Goal: Navigation & Orientation: Find specific page/section

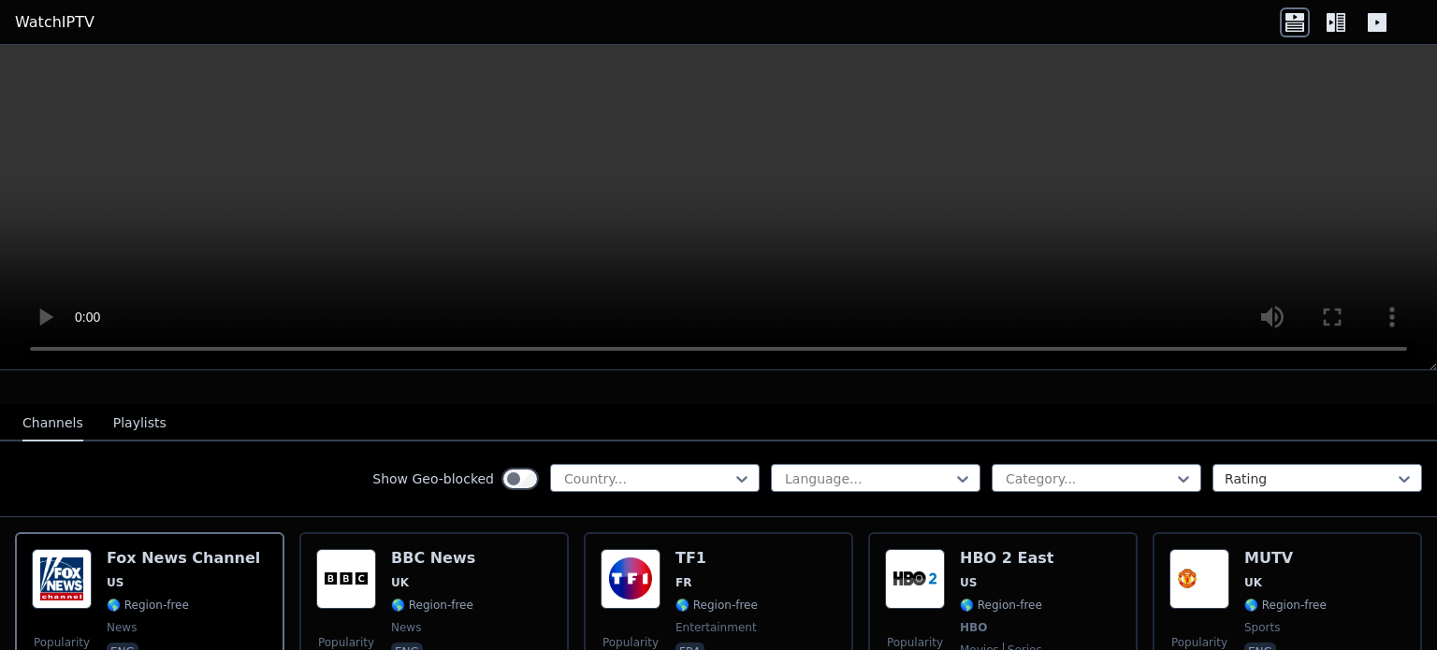
scroll to position [187, 0]
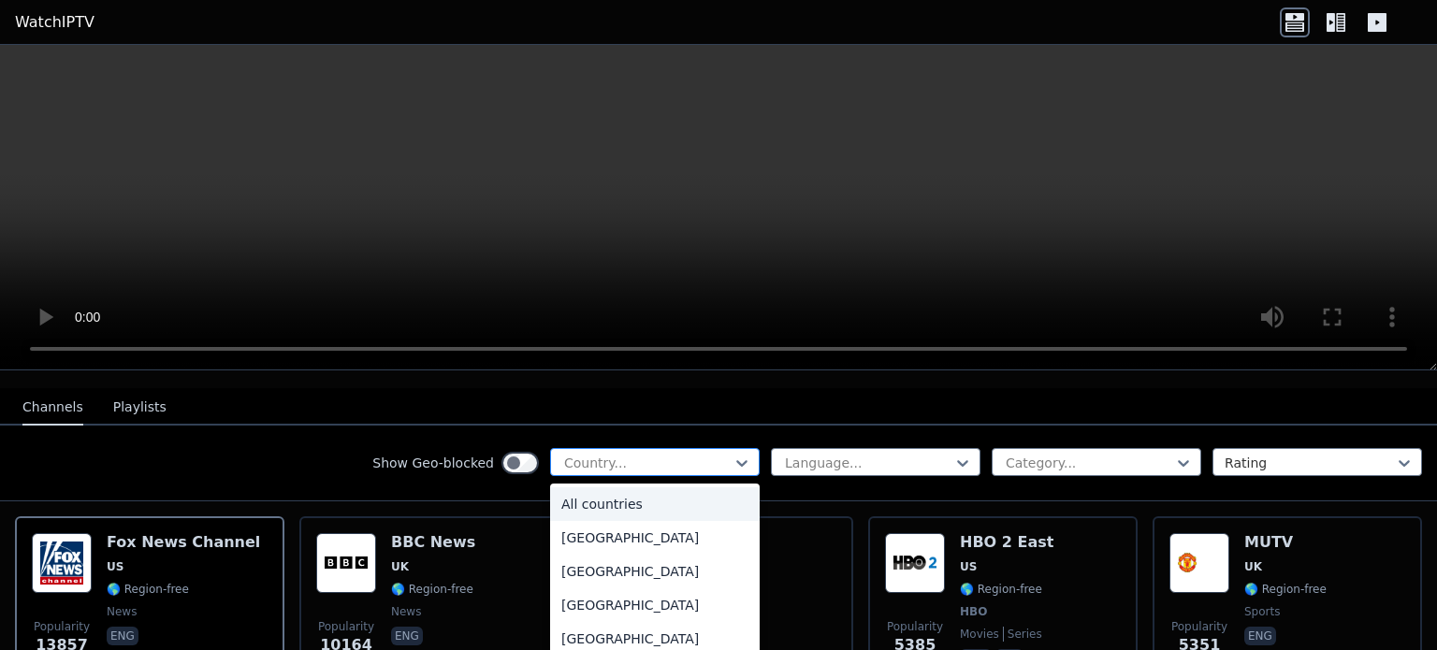
click at [644, 454] on div at bounding box center [647, 463] width 170 height 19
type input "*"
click at [614, 632] on div "[GEOGRAPHIC_DATA]" at bounding box center [655, 639] width 210 height 34
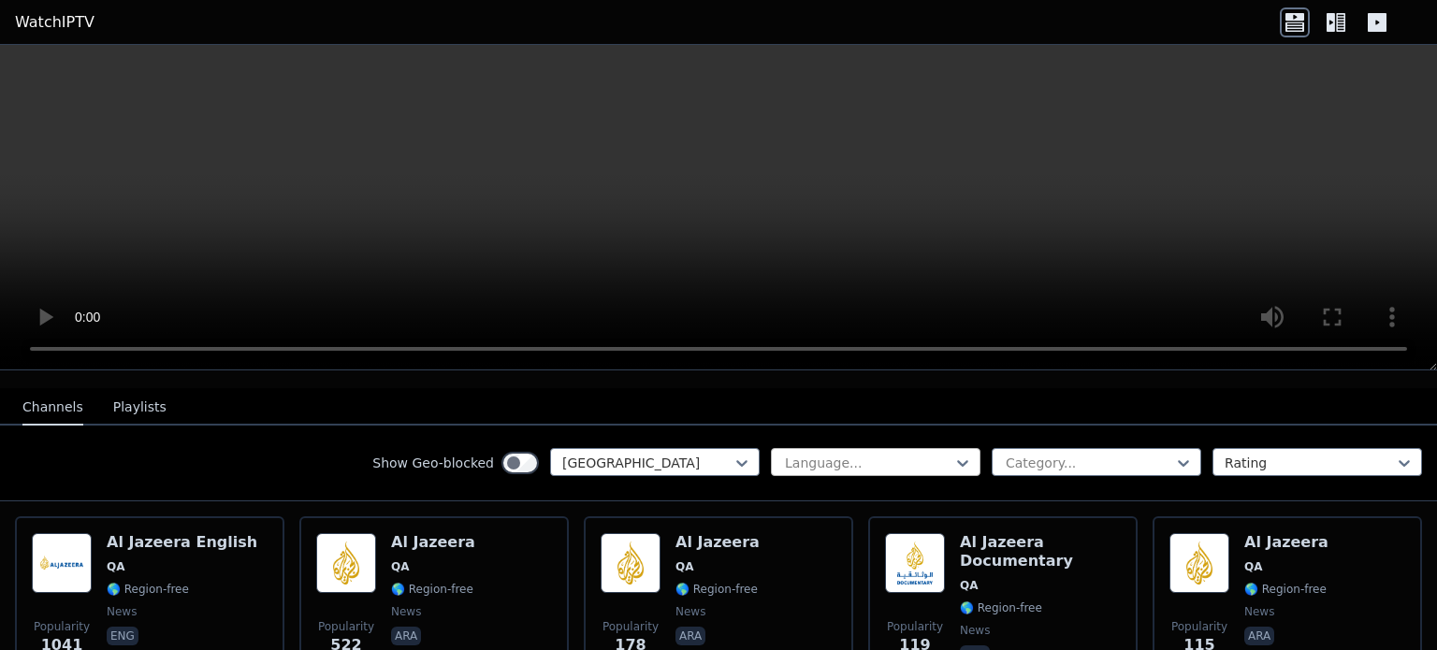
click at [877, 454] on div at bounding box center [868, 463] width 170 height 19
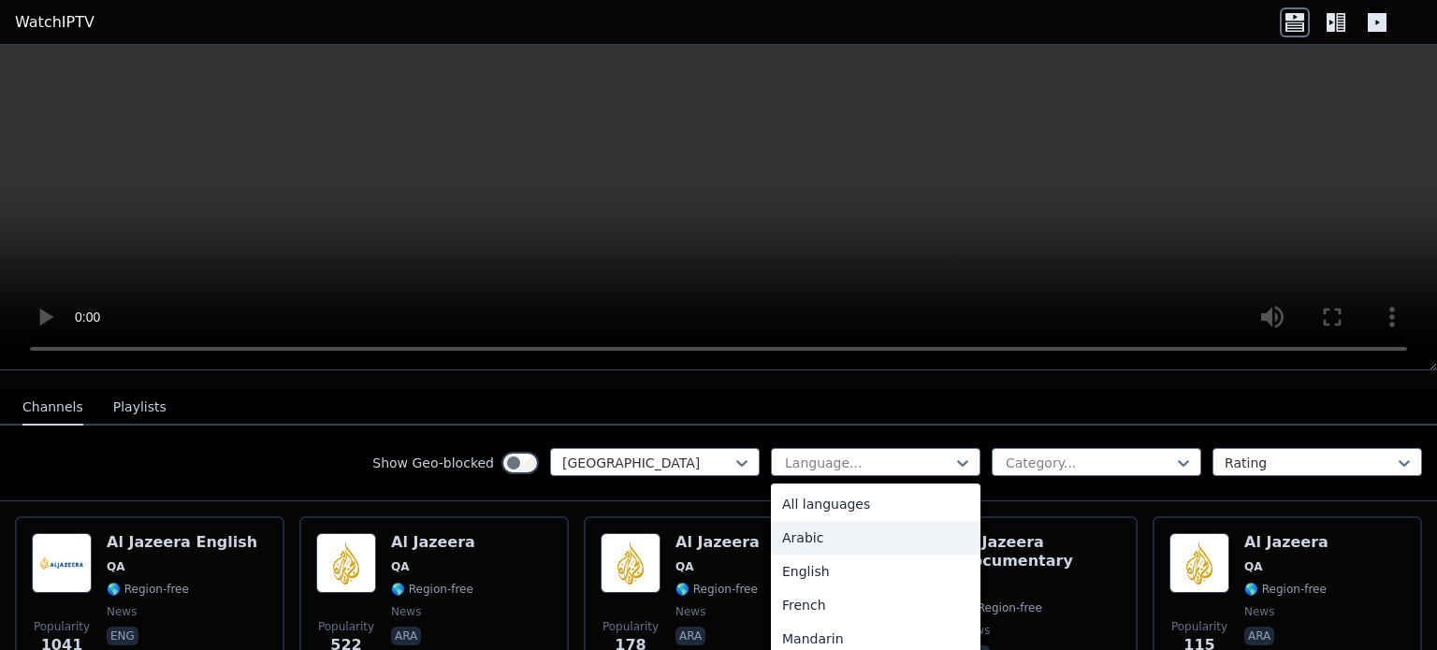
click at [837, 521] on div "Arabic" at bounding box center [876, 538] width 210 height 34
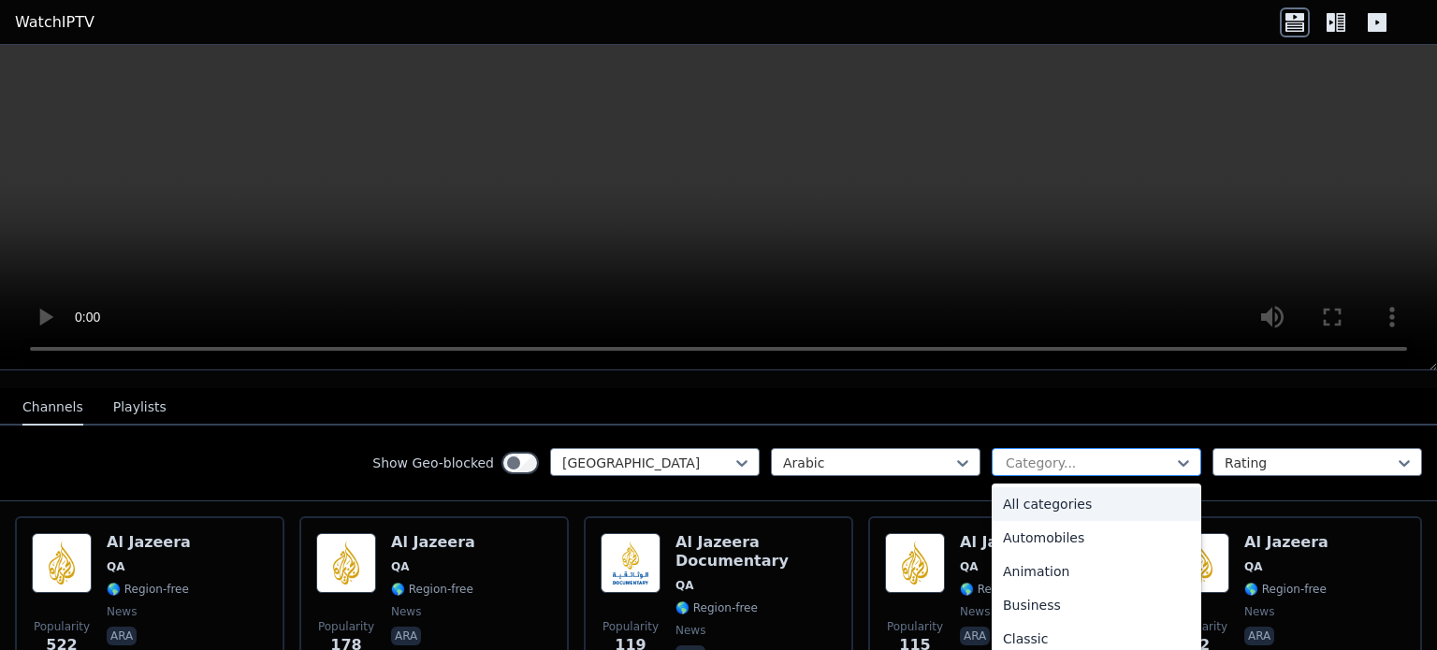
click at [1029, 448] on div "Category..." at bounding box center [1097, 462] width 210 height 28
click at [1033, 555] on div "Sports" at bounding box center [1097, 572] width 210 height 34
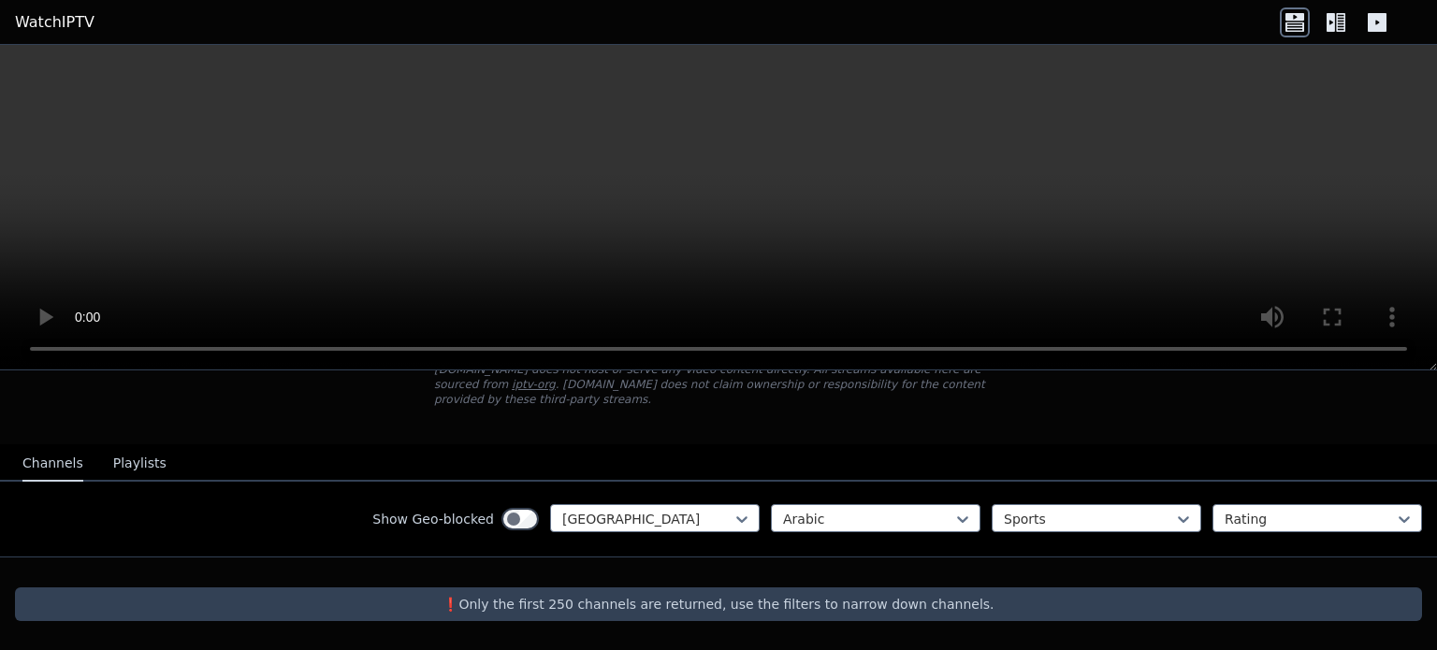
scroll to position [114, 0]
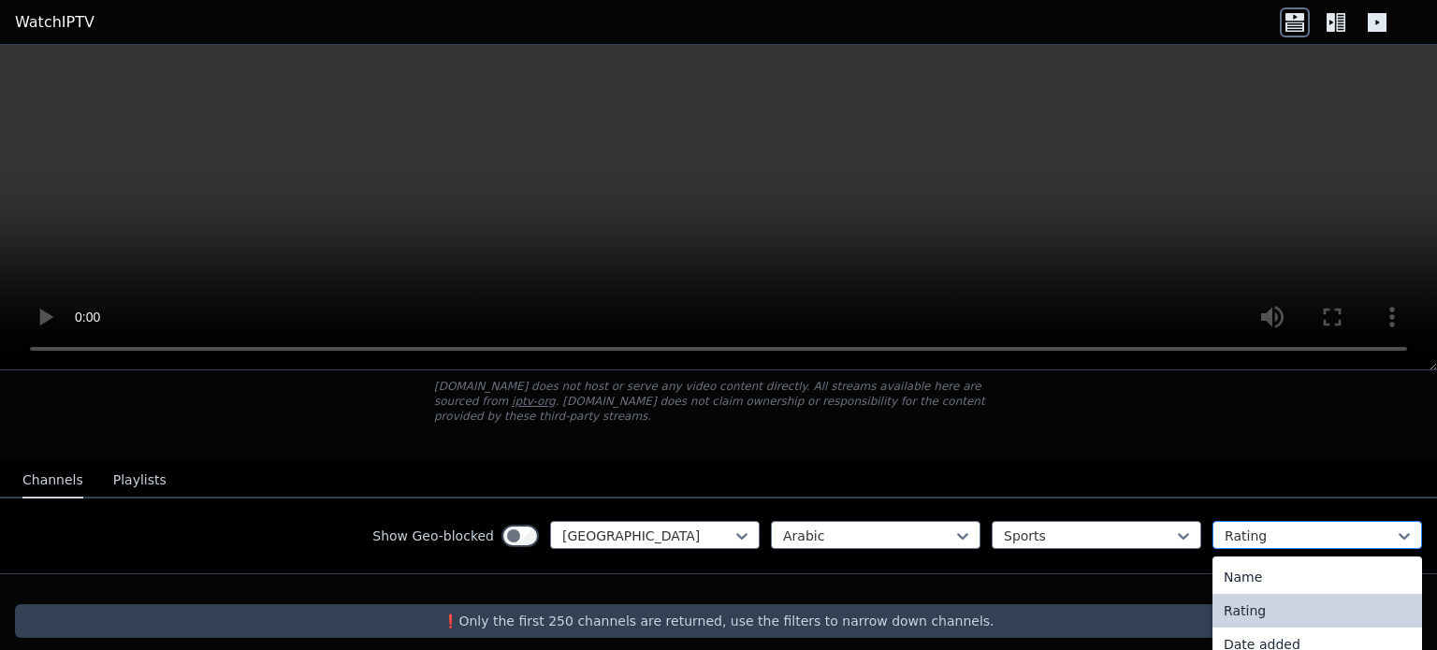
click at [1261, 521] on div "Rating" at bounding box center [1318, 535] width 210 height 28
